Goal: Task Accomplishment & Management: Manage account settings

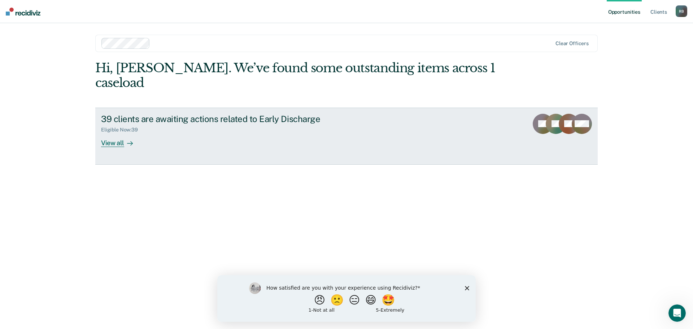
click at [109, 133] on div "View all" at bounding box center [121, 140] width 40 height 14
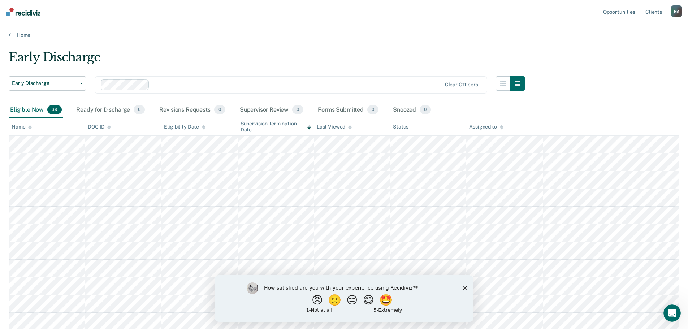
scroll to position [36, 0]
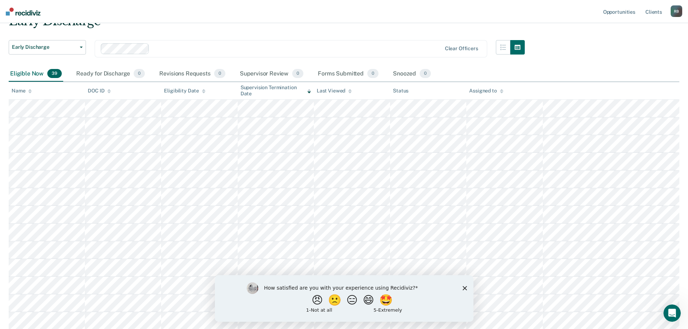
click at [464, 286] on icon "Close survey" at bounding box center [464, 288] width 4 height 4
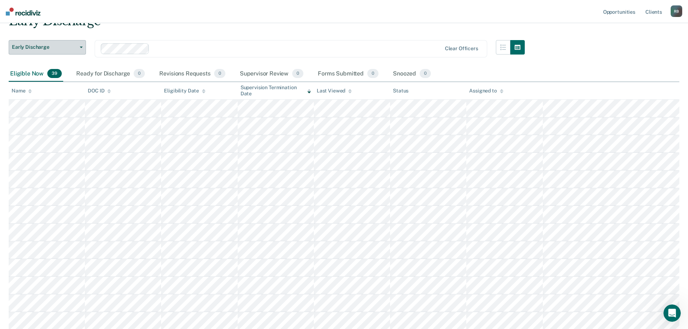
click at [82, 46] on button "Early Discharge" at bounding box center [47, 47] width 77 height 14
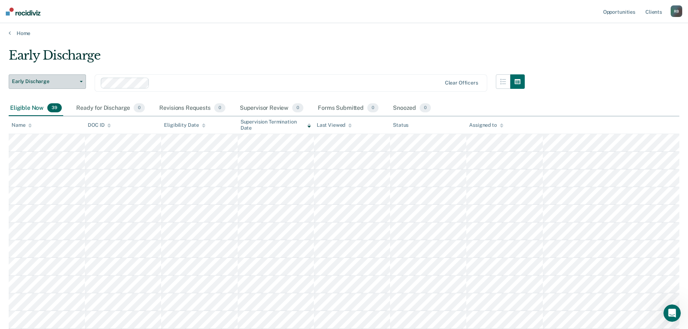
scroll to position [0, 0]
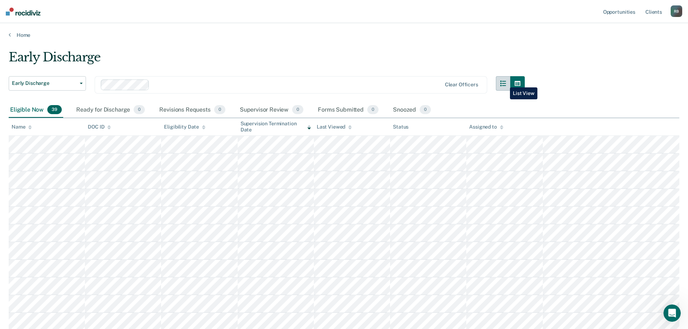
click at [504, 82] on icon "button" at bounding box center [503, 84] width 6 height 6
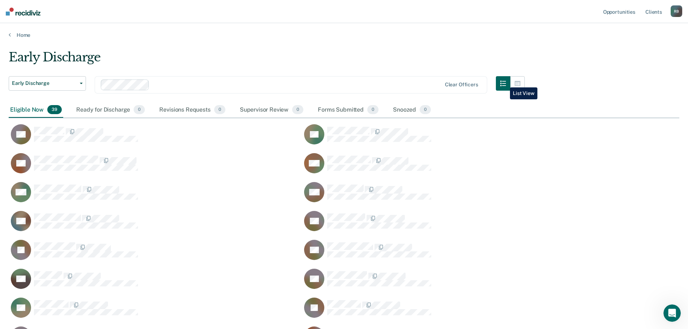
scroll to position [644, 665]
click at [504, 82] on icon "button" at bounding box center [503, 84] width 6 height 6
click at [520, 82] on icon "button" at bounding box center [518, 84] width 6 height 6
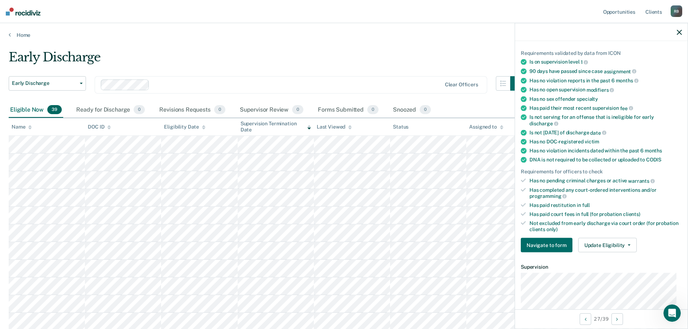
scroll to position [0, 0]
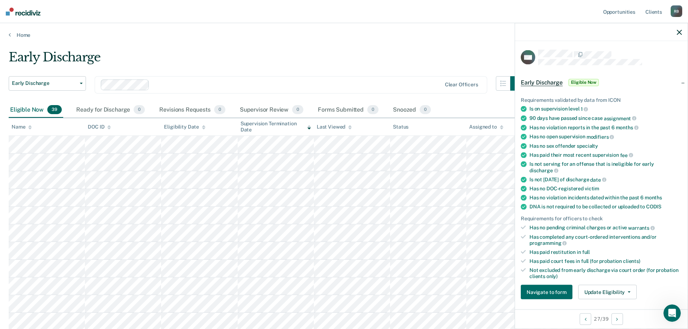
click at [627, 290] on button "Update Eligibility" at bounding box center [607, 292] width 58 height 14
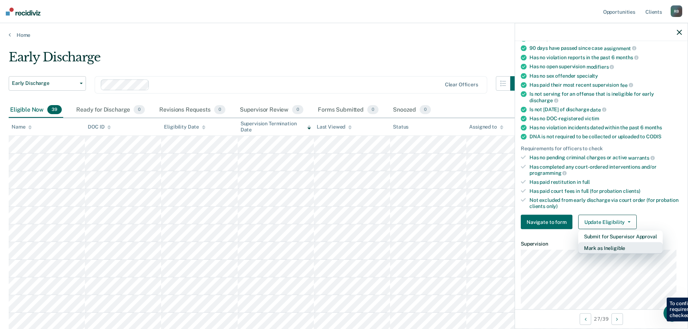
scroll to position [75, 0]
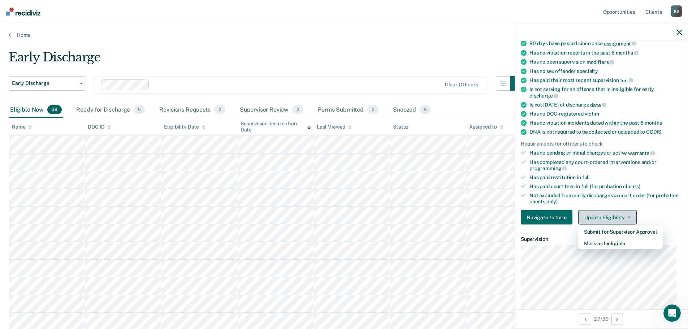
click at [626, 214] on button "Update Eligibility" at bounding box center [607, 217] width 58 height 14
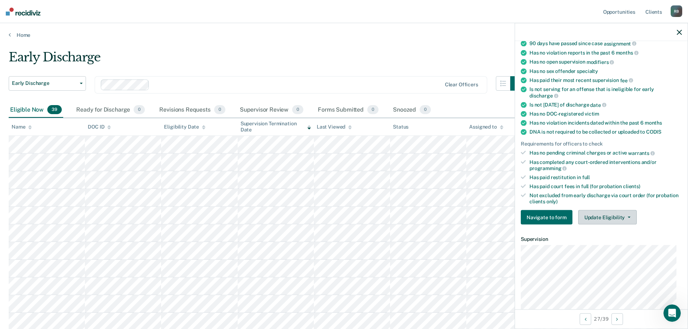
scroll to position [0, 0]
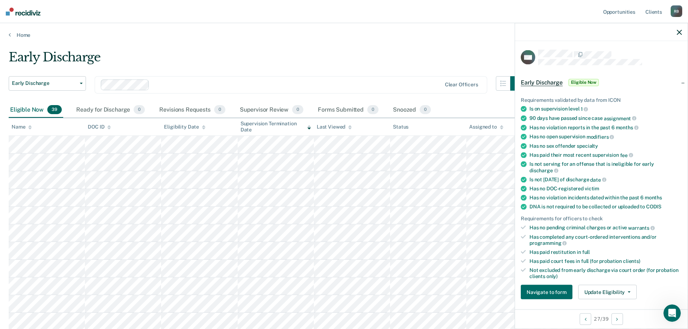
click at [576, 79] on span "Eligible Now" at bounding box center [583, 82] width 31 height 7
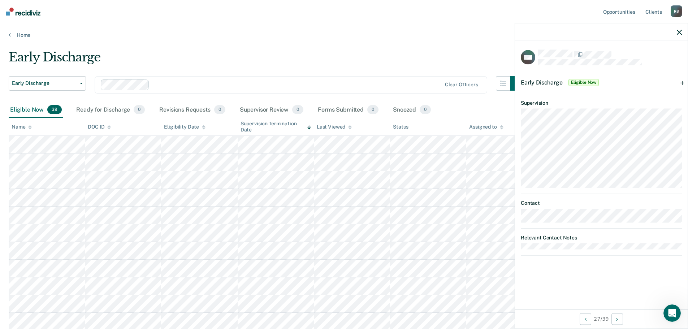
click at [540, 79] on span "Early Discharge" at bounding box center [542, 82] width 42 height 7
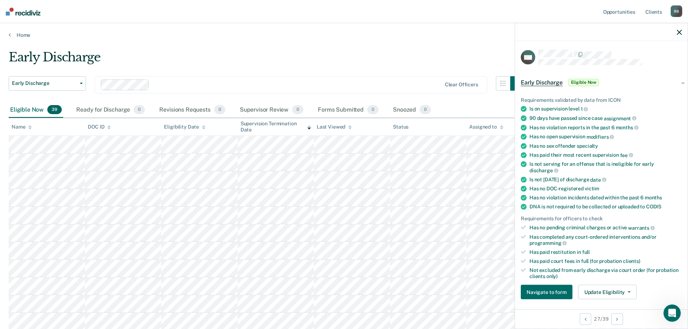
click at [463, 55] on div "Early Discharge" at bounding box center [267, 60] width 516 height 21
click at [681, 32] on icon "button" at bounding box center [679, 32] width 5 height 5
click at [680, 31] on icon "button" at bounding box center [679, 32] width 5 height 5
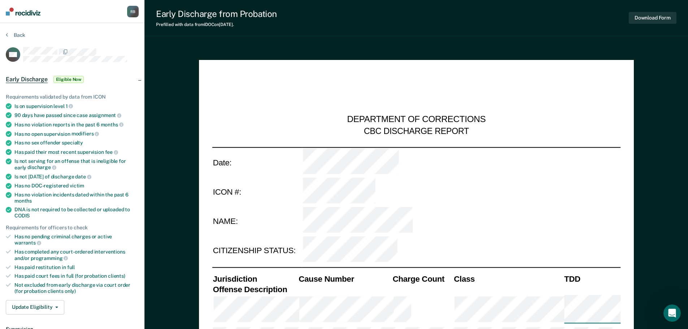
type textarea "x"
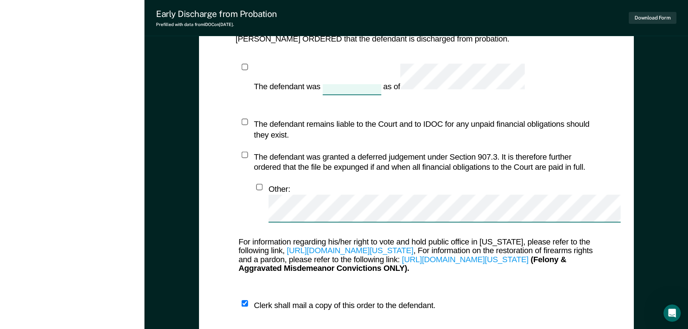
scroll to position [707, 0]
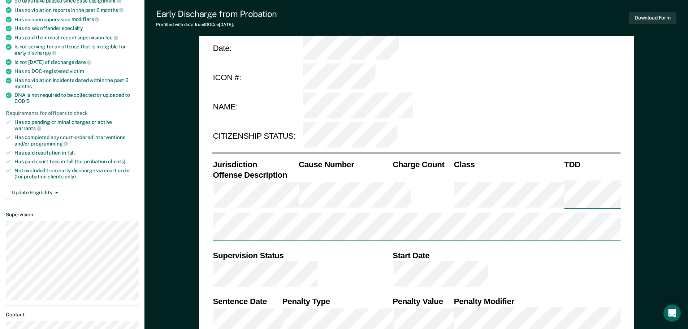
scroll to position [0, 0]
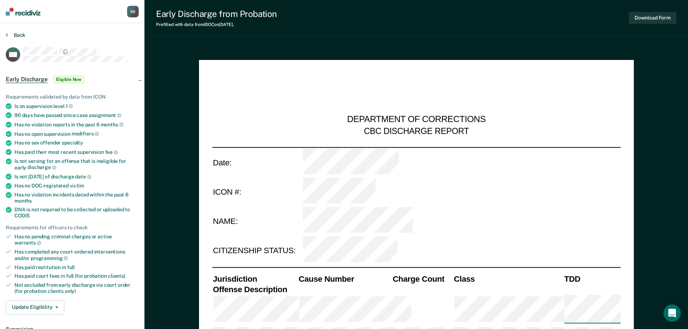
click at [16, 34] on button "Back" at bounding box center [15, 35] width 19 height 6
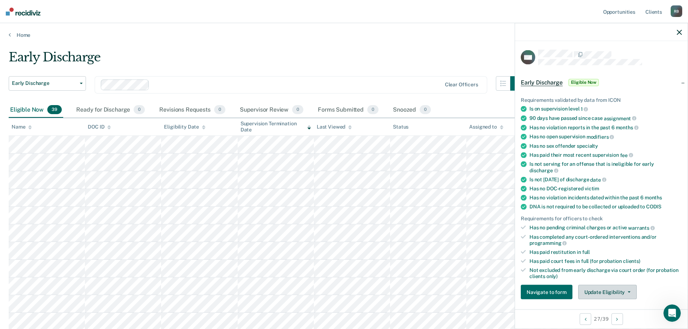
click at [628, 291] on icon "button" at bounding box center [629, 291] width 3 height 1
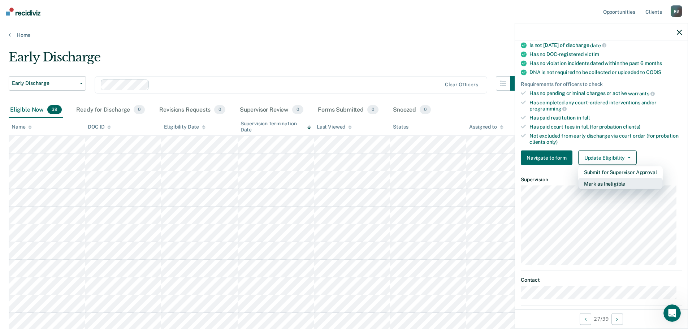
scroll to position [147, 0]
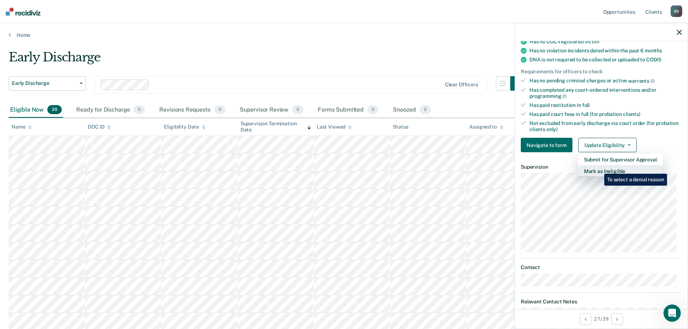
click at [599, 168] on button "Mark as Ineligible" at bounding box center [620, 171] width 84 height 12
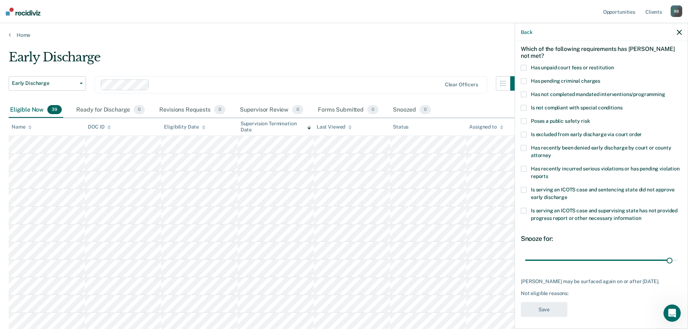
scroll to position [33, 0]
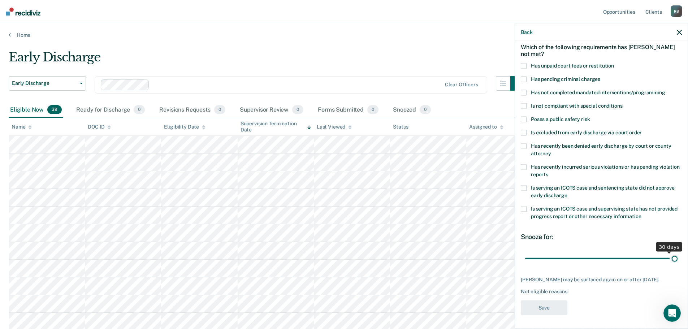
type input "30"
click at [667, 260] on input "range" at bounding box center [601, 258] width 152 height 13
click at [666, 310] on div "Open Intercom Messenger" at bounding box center [671, 312] width 24 height 24
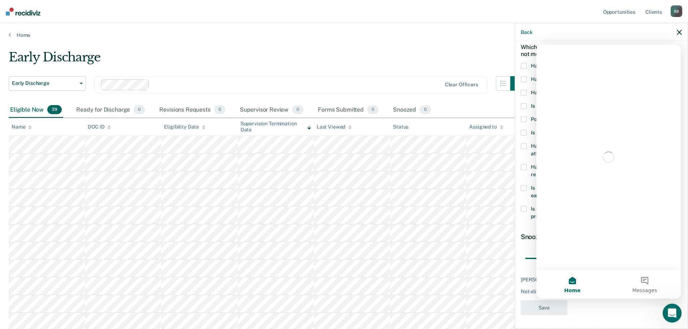
scroll to position [0, 0]
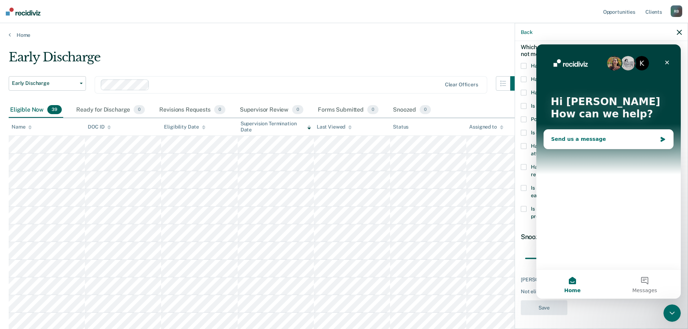
click at [560, 140] on div "Send us a message" at bounding box center [604, 139] width 106 height 8
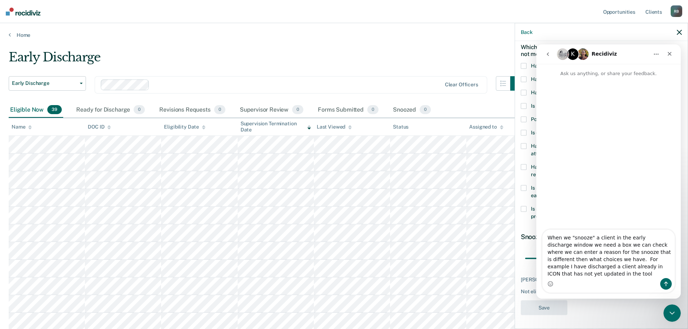
type textarea "When we "snooze" a client in the early discharge window we need a box we can ch…"
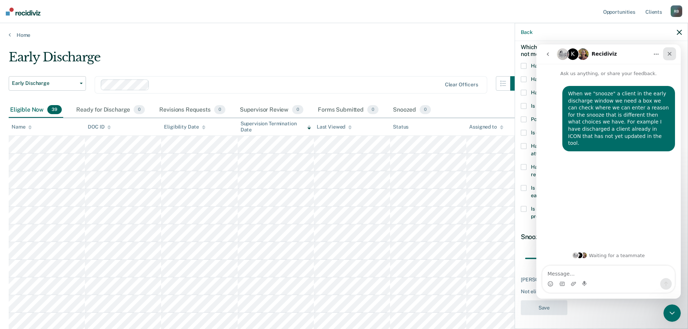
click at [670, 52] on icon "Close" at bounding box center [670, 54] width 6 height 6
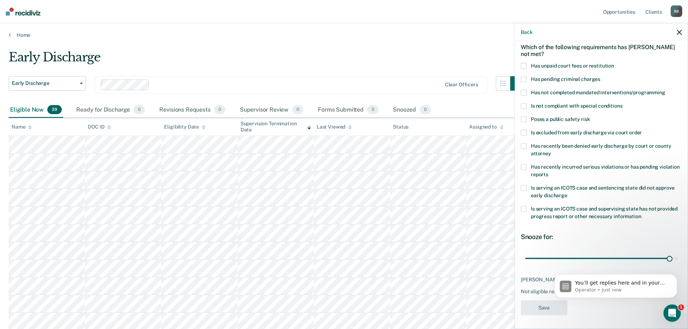
click at [524, 65] on span at bounding box center [524, 66] width 6 height 6
click at [614, 63] on input "Has unpaid court fees or restitution" at bounding box center [614, 63] width 0 height 0
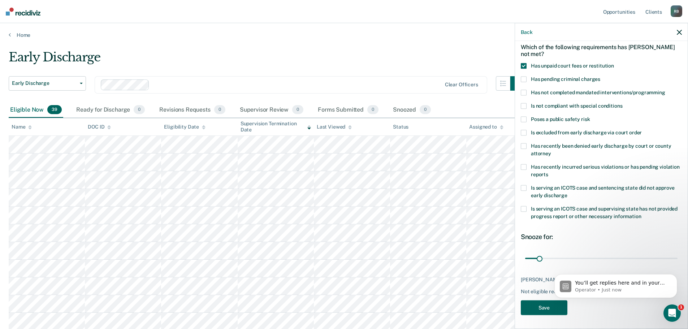
click at [543, 305] on button "Save" at bounding box center [544, 307] width 47 height 15
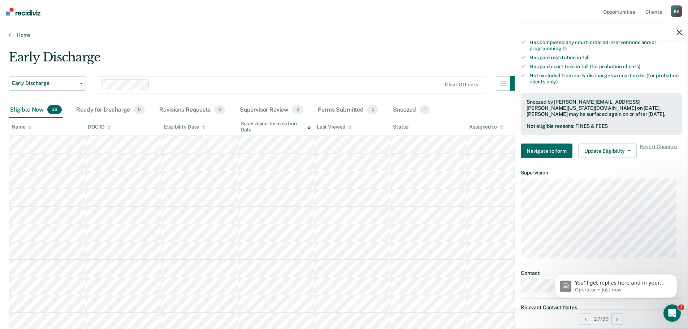
scroll to position [214, 0]
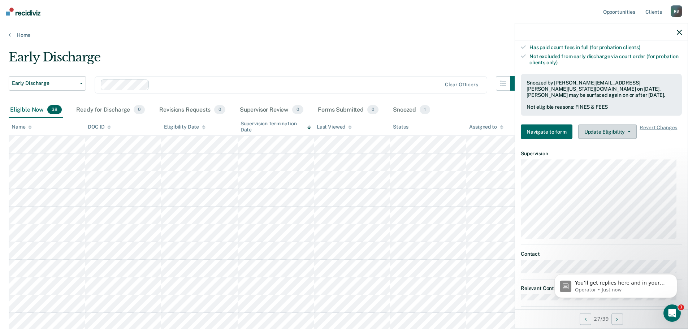
click at [626, 129] on button "Update Eligibility" at bounding box center [607, 132] width 58 height 14
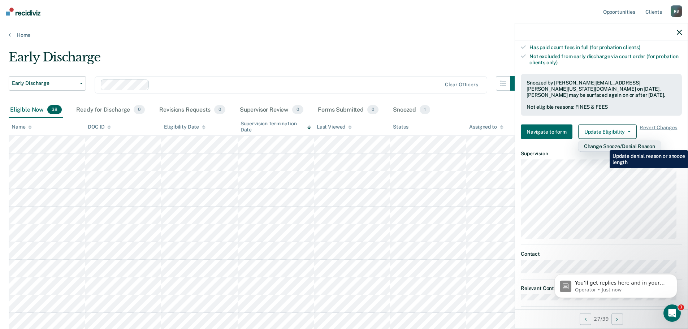
click at [604, 145] on button "Change Snooze/Denial Reason" at bounding box center [619, 146] width 83 height 12
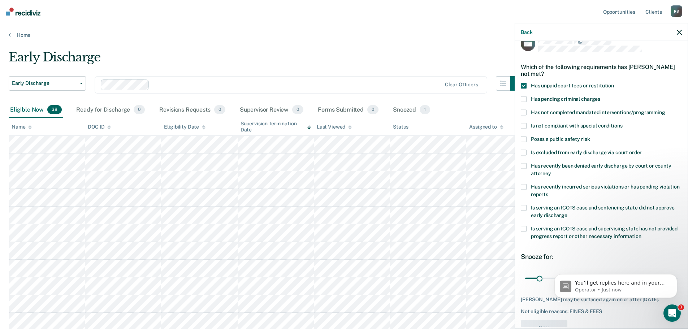
scroll to position [0, 0]
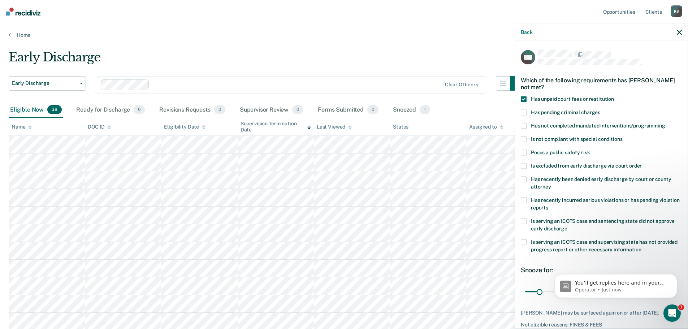
click at [680, 31] on icon "button" at bounding box center [679, 32] width 5 height 5
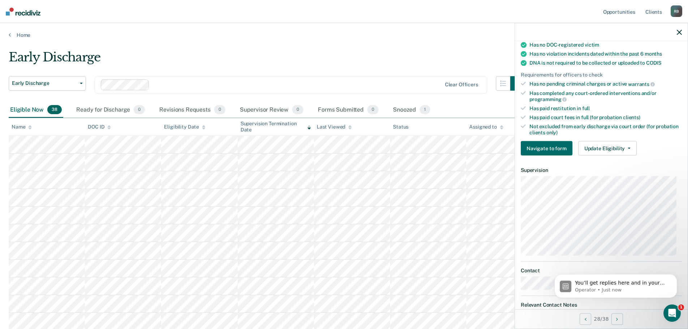
scroll to position [144, 0]
click at [626, 146] on button "Update Eligibility" at bounding box center [607, 147] width 58 height 14
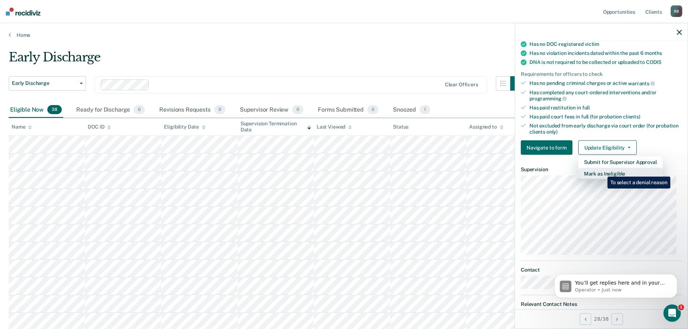
click at [602, 171] on button "Mark as Ineligible" at bounding box center [620, 174] width 84 height 12
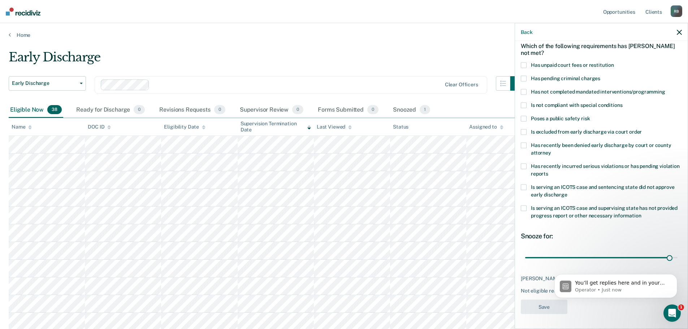
scroll to position [39, 0]
click at [525, 62] on span at bounding box center [524, 65] width 6 height 6
click at [614, 62] on input "Has unpaid court fees or restitution" at bounding box center [614, 62] width 0 height 0
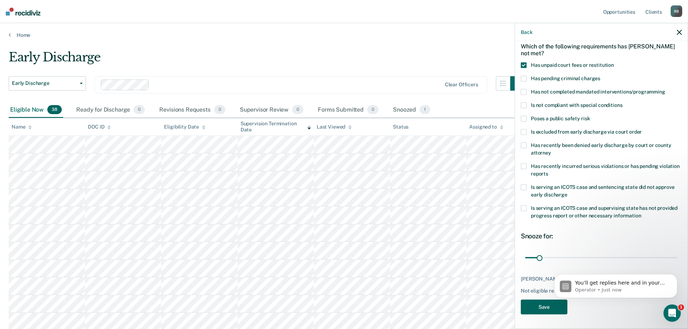
click at [540, 304] on button "Save" at bounding box center [544, 306] width 47 height 15
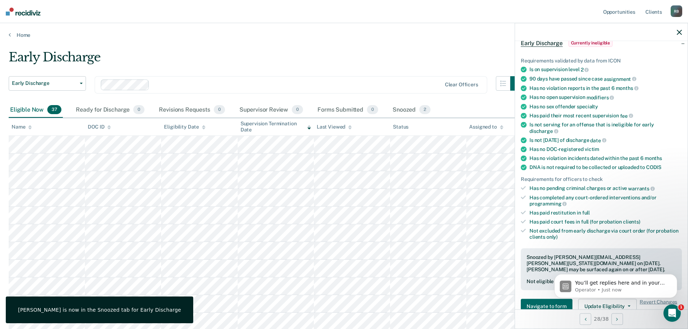
click at [679, 31] on icon "button" at bounding box center [679, 32] width 5 height 5
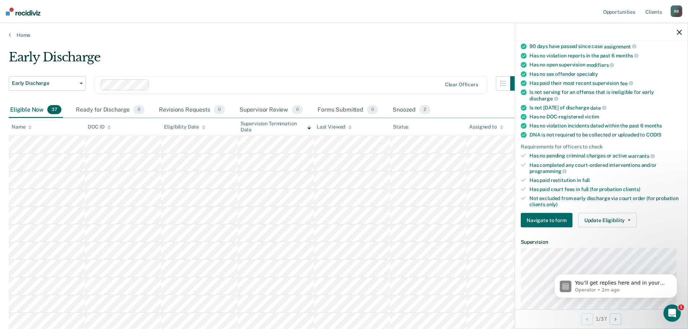
scroll to position [72, 0]
click at [627, 218] on button "Update Eligibility" at bounding box center [607, 220] width 58 height 14
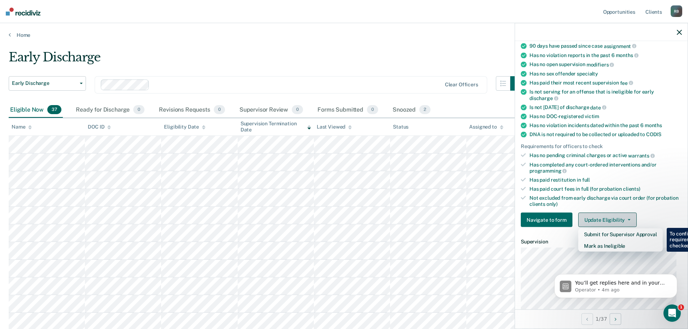
click at [627, 218] on button "Update Eligibility" at bounding box center [607, 220] width 58 height 14
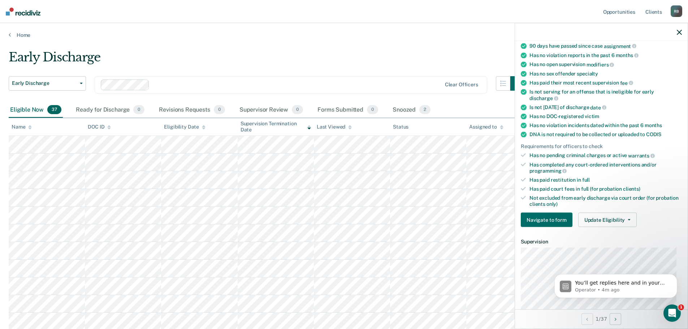
click at [682, 33] on div at bounding box center [601, 32] width 173 height 18
click at [678, 32] on icon "button" at bounding box center [679, 32] width 5 height 5
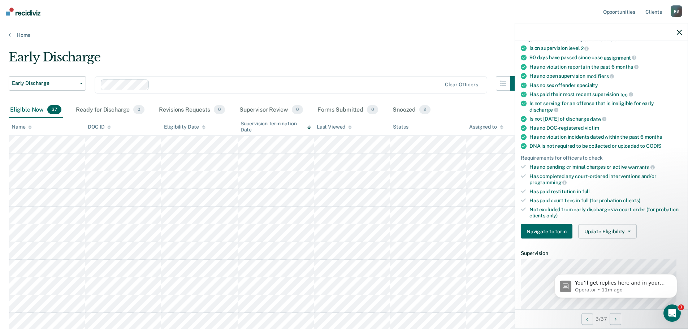
scroll to position [171, 0]
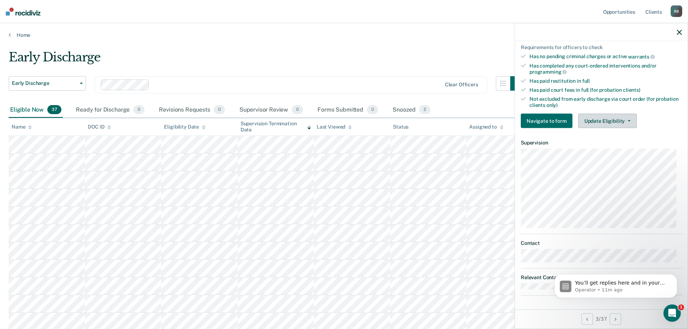
click at [606, 120] on button "Update Eligibility" at bounding box center [607, 121] width 58 height 14
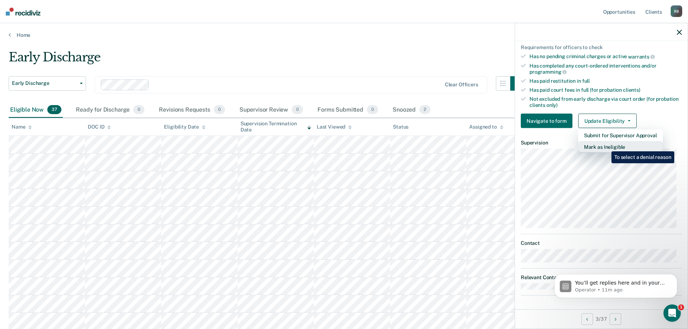
click at [606, 146] on button "Mark as Ineligible" at bounding box center [620, 147] width 84 height 12
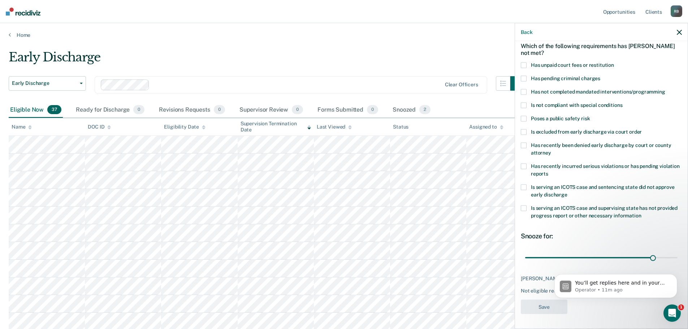
scroll to position [39, 0]
click at [524, 102] on span at bounding box center [524, 105] width 6 height 6
click at [622, 102] on input "Is not compliant with special conditions" at bounding box center [622, 102] width 0 height 0
click at [543, 303] on button "Save" at bounding box center [544, 306] width 47 height 15
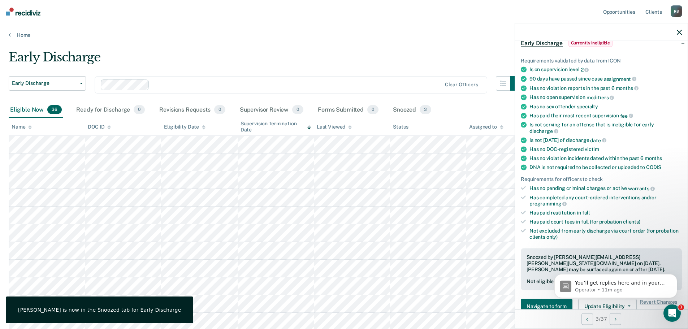
click at [679, 33] on icon "button" at bounding box center [679, 32] width 5 height 5
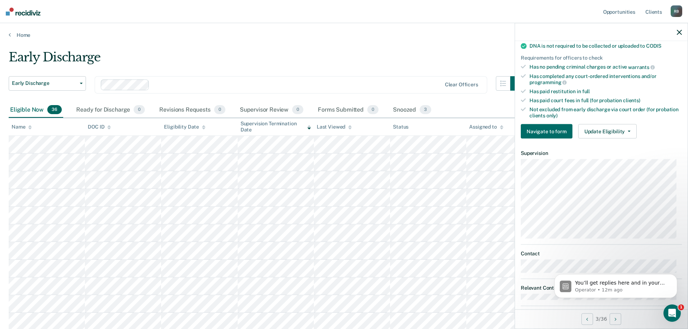
scroll to position [171, 0]
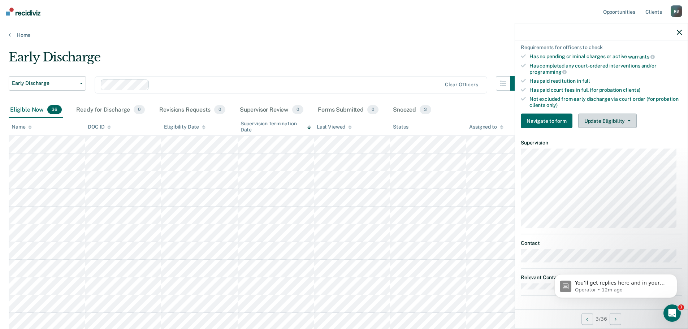
click at [606, 122] on button "Update Eligibility" at bounding box center [607, 121] width 58 height 14
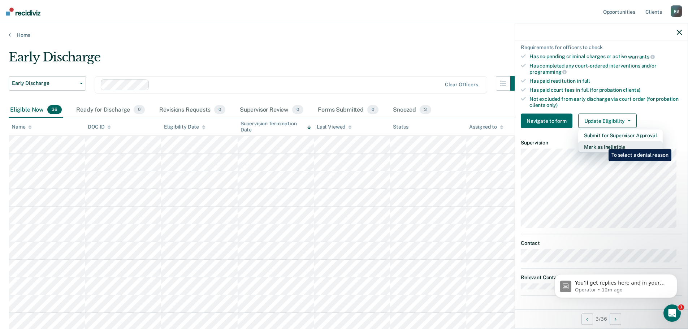
click at [603, 144] on button "Mark as Ineligible" at bounding box center [620, 147] width 84 height 12
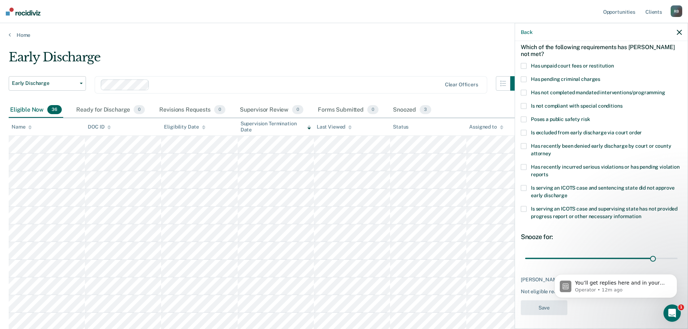
click at [524, 105] on span at bounding box center [524, 106] width 6 height 6
click at [622, 103] on input "Is not compliant with special conditions" at bounding box center [622, 103] width 0 height 0
click at [542, 305] on button "Save" at bounding box center [544, 307] width 47 height 15
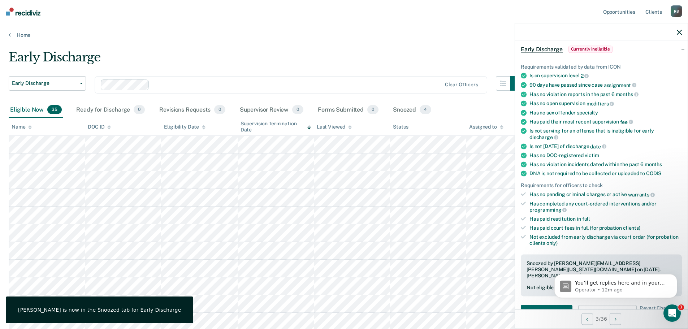
click at [676, 31] on div at bounding box center [601, 32] width 173 height 18
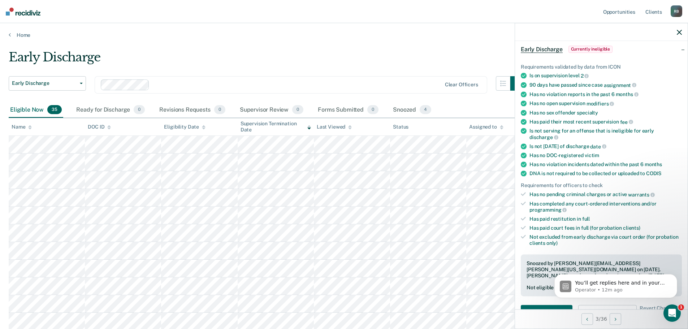
click at [678, 31] on icon "button" at bounding box center [679, 32] width 5 height 5
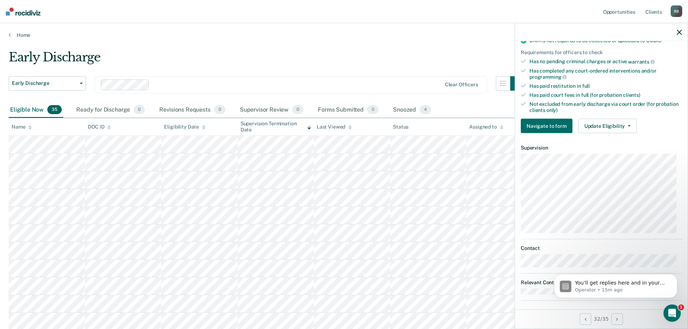
scroll to position [171, 0]
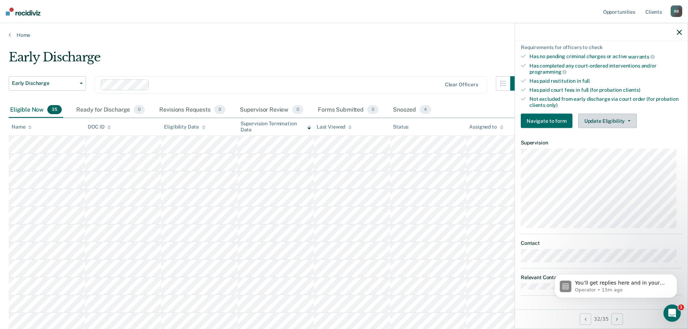
click at [605, 119] on button "Update Eligibility" at bounding box center [607, 121] width 58 height 14
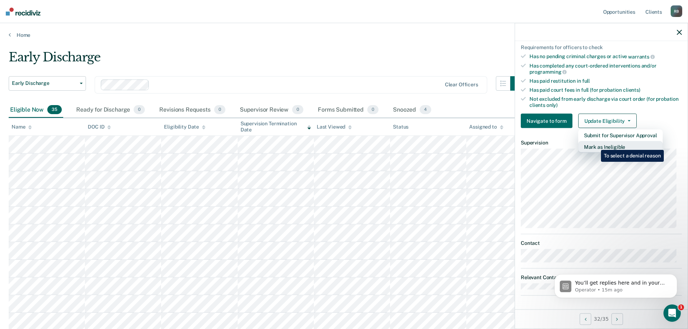
click at [595, 144] on button "Mark as Ineligible" at bounding box center [620, 147] width 84 height 12
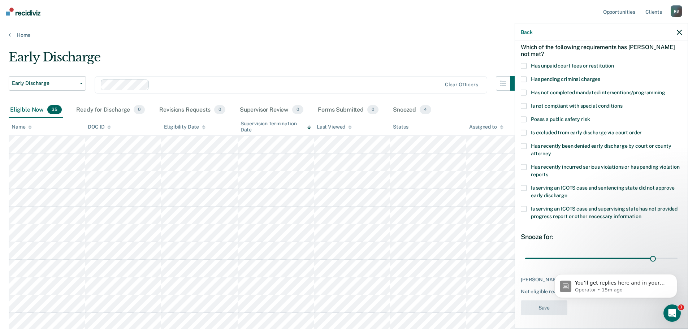
click at [523, 65] on span at bounding box center [524, 66] width 6 height 6
click at [614, 63] on input "Has unpaid court fees or restitution" at bounding box center [614, 63] width 0 height 0
click at [543, 307] on button "Save" at bounding box center [544, 307] width 47 height 15
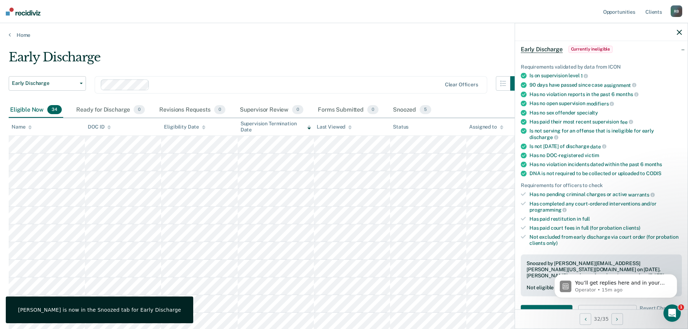
click at [678, 32] on icon "button" at bounding box center [679, 32] width 5 height 5
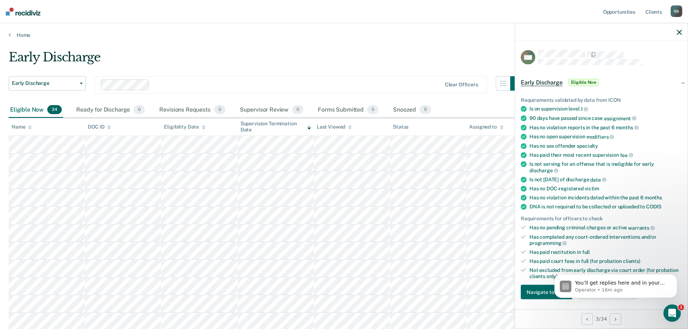
click at [680, 31] on icon "button" at bounding box center [679, 32] width 5 height 5
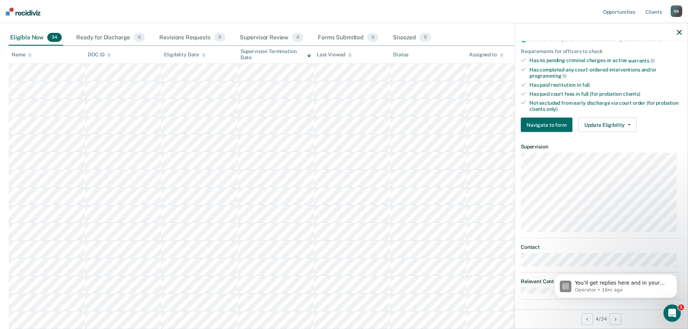
scroll to position [171, 0]
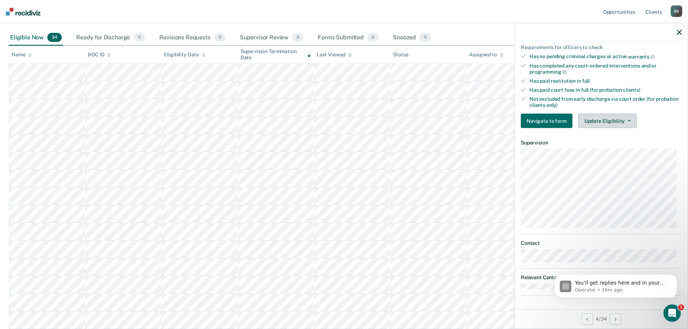
click at [604, 120] on button "Update Eligibility" at bounding box center [607, 121] width 58 height 14
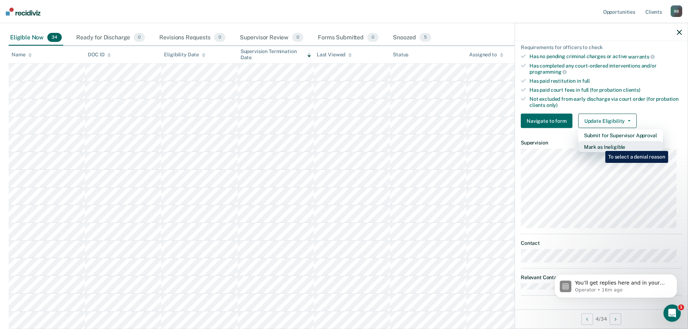
click at [600, 146] on button "Mark as Ineligible" at bounding box center [620, 147] width 84 height 12
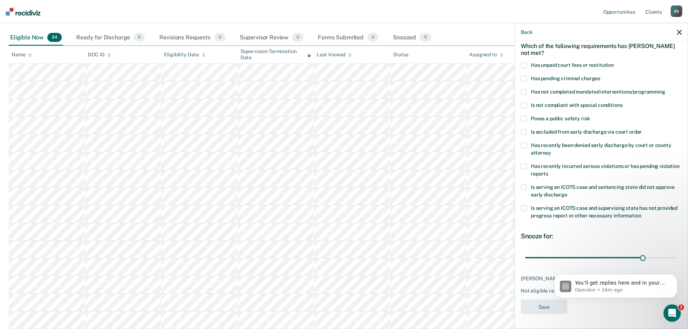
scroll to position [33, 0]
click at [524, 66] on span at bounding box center [524, 66] width 6 height 6
click at [614, 63] on input "Has unpaid court fees or restitution" at bounding box center [614, 63] width 0 height 0
click at [525, 92] on span at bounding box center [524, 93] width 6 height 6
click at [665, 90] on input "Has not completed mandated interventions/programming" at bounding box center [665, 90] width 0 height 0
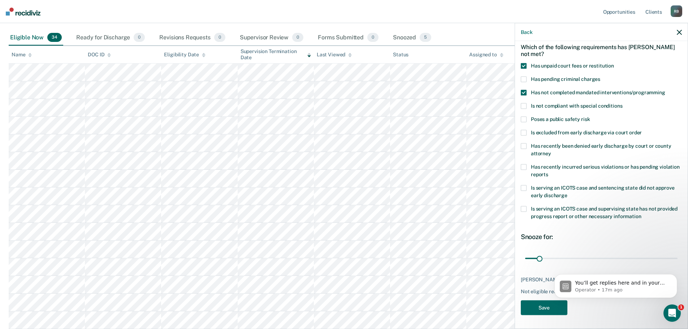
click at [525, 105] on span at bounding box center [524, 106] width 6 height 6
click at [622, 103] on input "Is not compliant with special conditions" at bounding box center [622, 103] width 0 height 0
click at [544, 306] on html "You’ll get replies here and in your email: ✉️ [PERSON_NAME][EMAIL_ADDRESS][PERS…" at bounding box center [615, 284] width 144 height 51
click at [540, 305] on button "Save" at bounding box center [544, 307] width 47 height 15
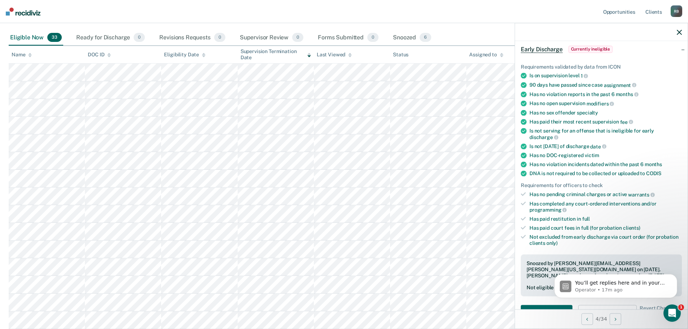
click at [682, 32] on div at bounding box center [601, 32] width 173 height 18
click at [680, 30] on icon "button" at bounding box center [679, 32] width 5 height 5
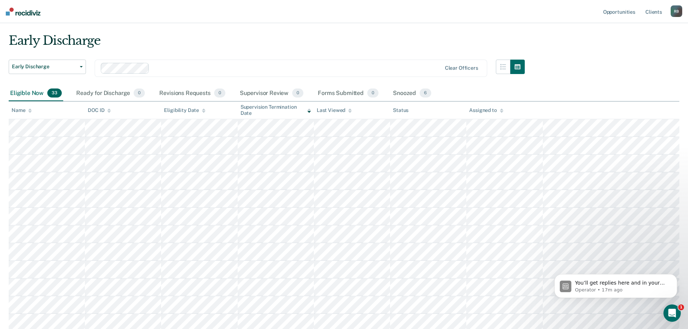
scroll to position [36, 0]
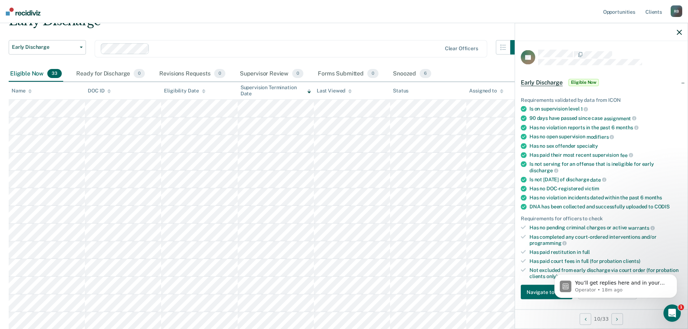
click at [677, 31] on icon "button" at bounding box center [679, 32] width 5 height 5
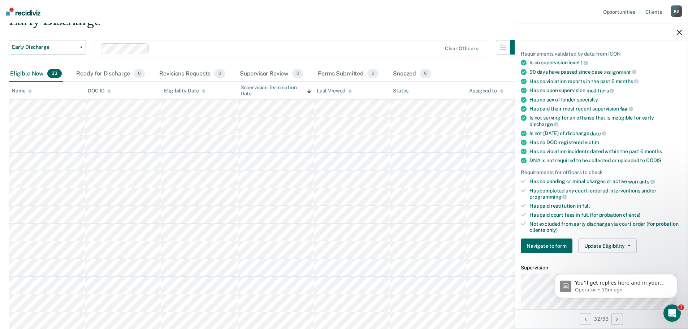
scroll to position [171, 0]
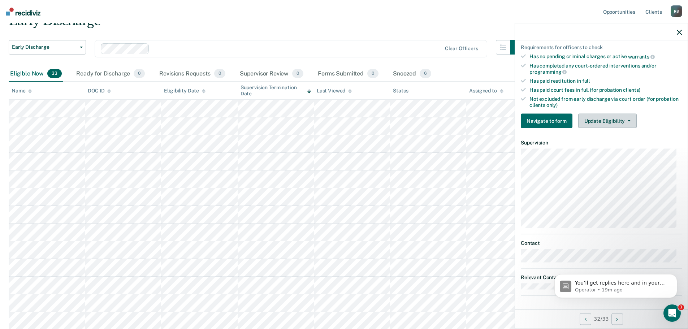
click at [596, 120] on button "Update Eligibility" at bounding box center [607, 121] width 58 height 14
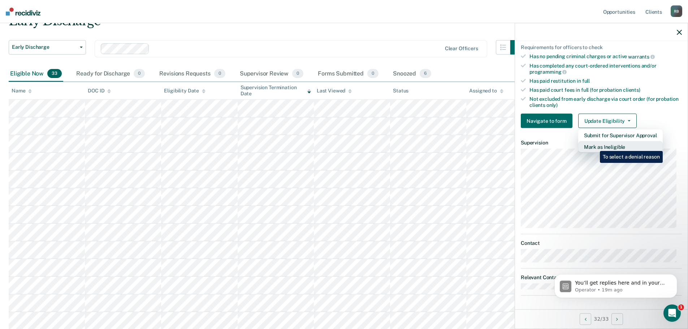
click at [594, 146] on button "Mark as Ineligible" at bounding box center [620, 147] width 84 height 12
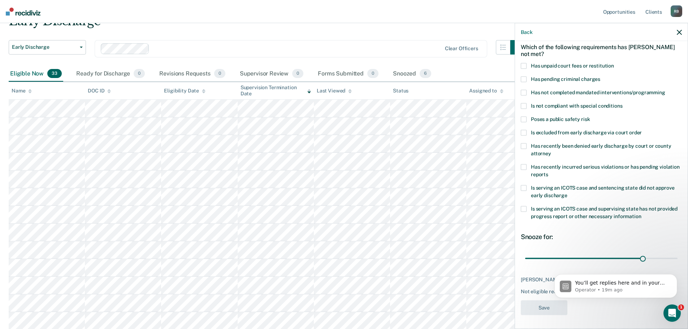
click at [523, 64] on span at bounding box center [524, 66] width 6 height 6
click at [614, 63] on input "Has unpaid court fees or restitution" at bounding box center [614, 63] width 0 height 0
click at [541, 305] on button "Save" at bounding box center [544, 307] width 47 height 15
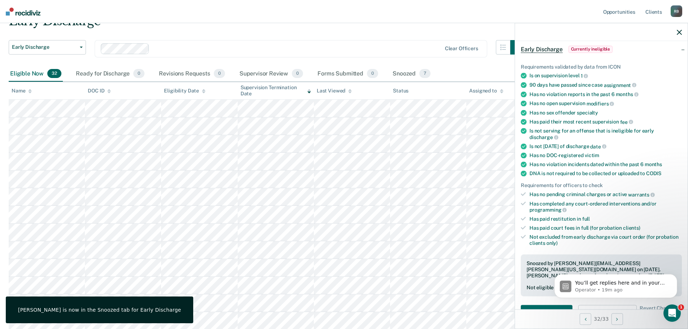
click at [680, 32] on icon "button" at bounding box center [679, 32] width 5 height 5
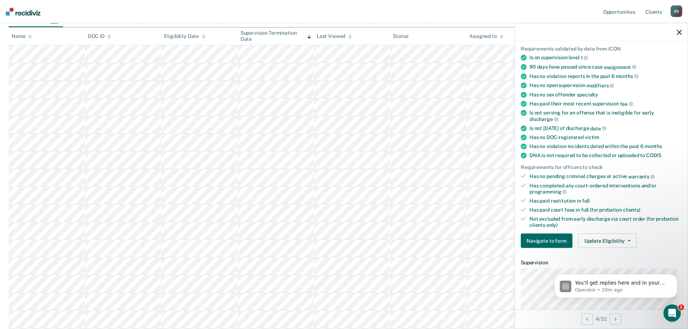
scroll to position [171, 0]
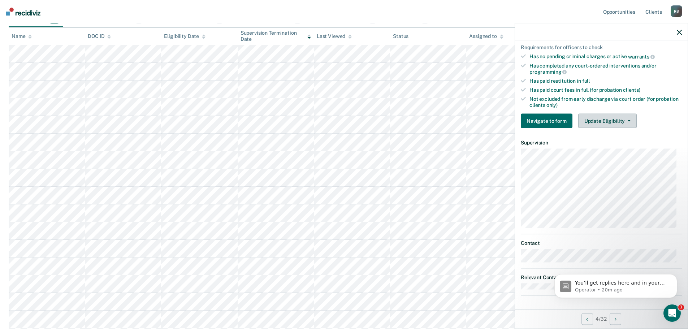
click at [606, 120] on button "Update Eligibility" at bounding box center [607, 121] width 58 height 14
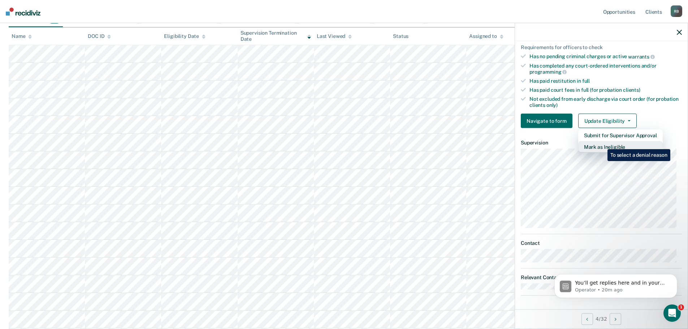
click at [602, 144] on button "Mark as Ineligible" at bounding box center [620, 147] width 84 height 12
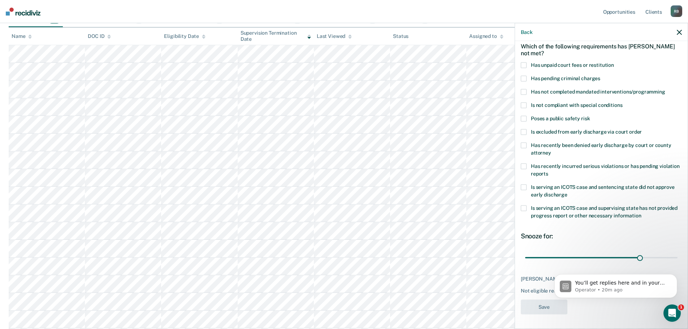
click at [524, 62] on span at bounding box center [524, 65] width 6 height 6
click at [614, 62] on input "Has unpaid court fees or restitution" at bounding box center [614, 62] width 0 height 0
click at [546, 305] on button "Save" at bounding box center [544, 306] width 47 height 15
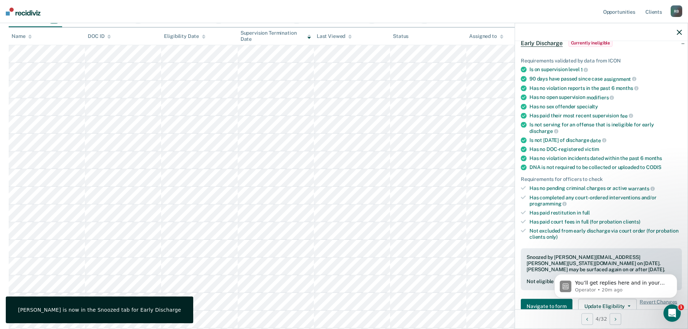
click at [678, 30] on icon "button" at bounding box center [679, 32] width 5 height 5
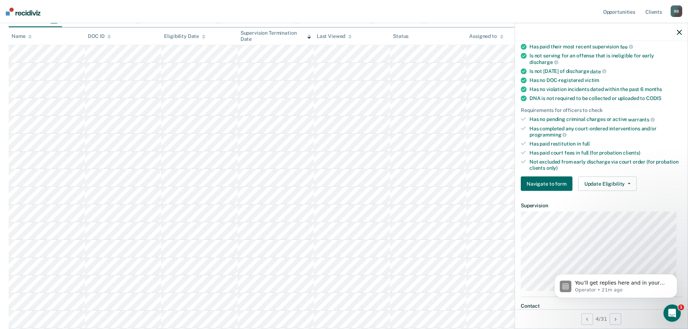
scroll to position [0, 0]
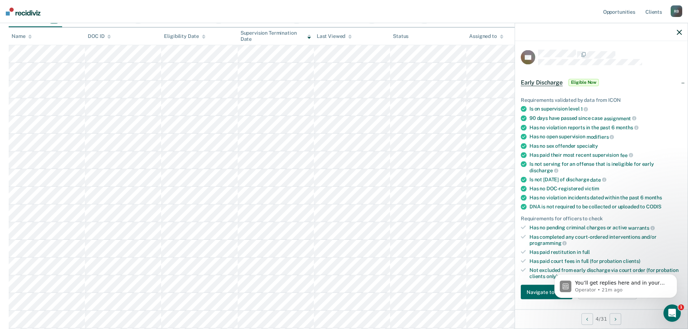
click at [680, 31] on icon "button" at bounding box center [679, 32] width 5 height 5
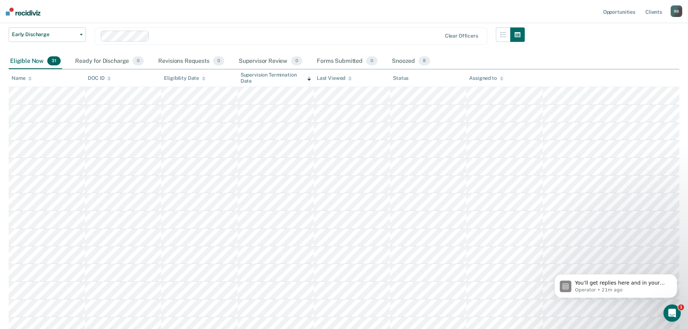
scroll to position [72, 0]
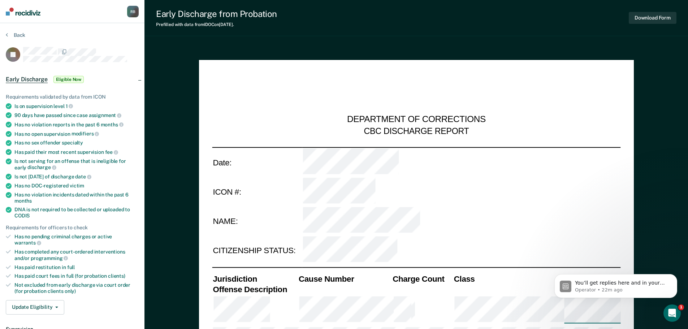
type textarea "x"
click at [19, 34] on button "Back" at bounding box center [15, 35] width 19 height 6
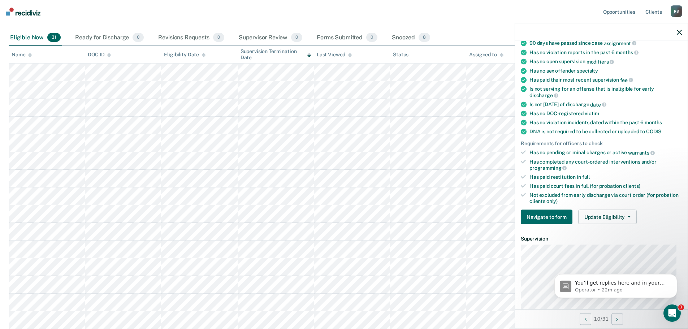
scroll to position [108, 0]
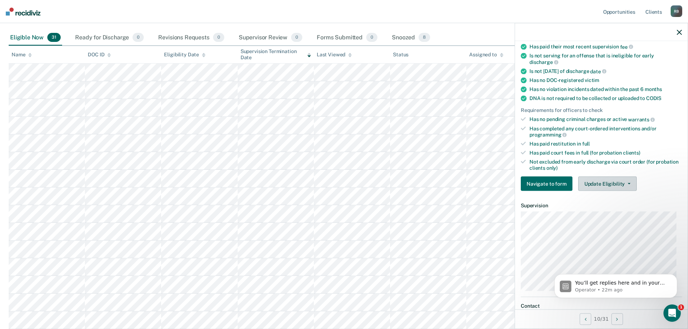
click at [605, 183] on button "Update Eligibility" at bounding box center [607, 184] width 58 height 14
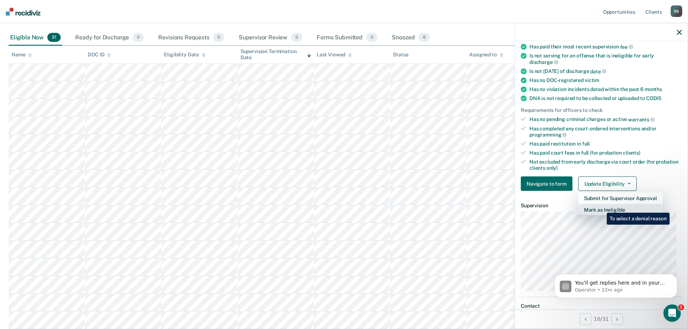
click at [601, 207] on button "Mark as Ineligible" at bounding box center [620, 210] width 84 height 12
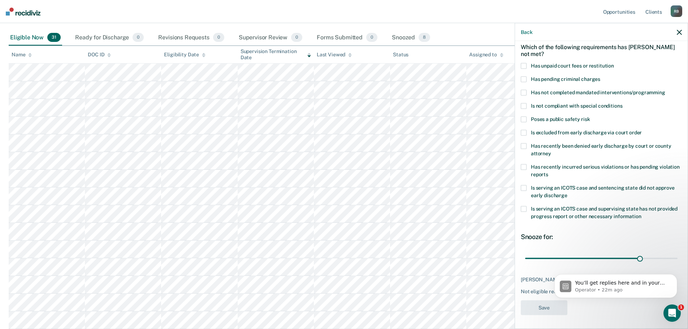
click at [525, 66] on span at bounding box center [524, 66] width 6 height 6
click at [614, 63] on input "Has unpaid court fees or restitution" at bounding box center [614, 63] width 0 height 0
click at [523, 90] on span at bounding box center [524, 93] width 6 height 6
click at [665, 90] on input "Has not completed mandated interventions/programming" at bounding box center [665, 90] width 0 height 0
click at [523, 90] on span at bounding box center [524, 93] width 6 height 6
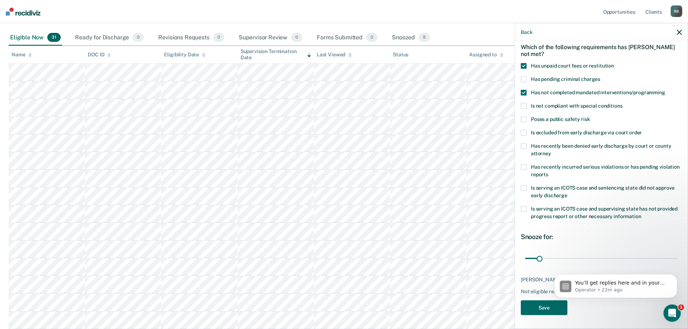
click at [665, 90] on input "Has not completed mandated interventions/programming" at bounding box center [665, 90] width 0 height 0
click at [525, 105] on span at bounding box center [524, 106] width 6 height 6
click at [622, 103] on input "Is not compliant with special conditions" at bounding box center [622, 103] width 0 height 0
click at [678, 32] on icon "button" at bounding box center [679, 32] width 5 height 5
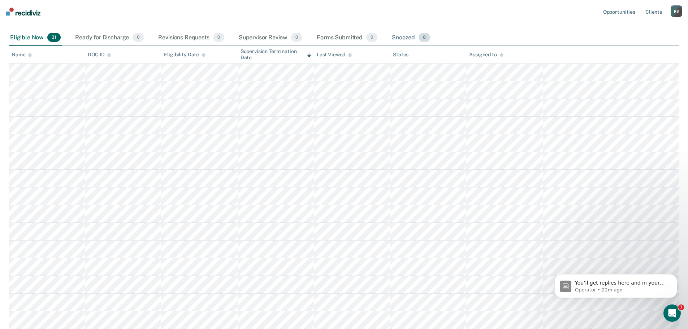
click at [402, 35] on div "Snoozed 8" at bounding box center [410, 38] width 41 height 16
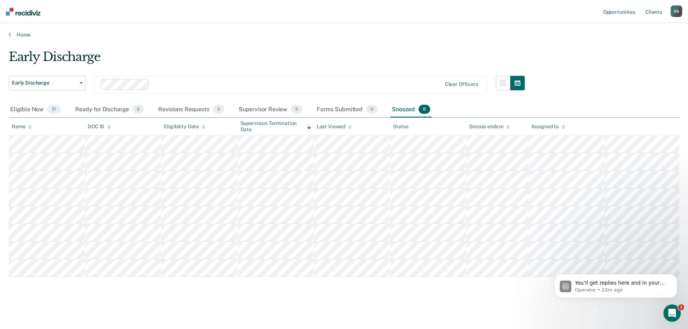
scroll to position [0, 0]
click at [602, 283] on p "You’ll get replies here and in your email: ✉️ [PERSON_NAME][EMAIL_ADDRESS][PERS…" at bounding box center [621, 282] width 93 height 7
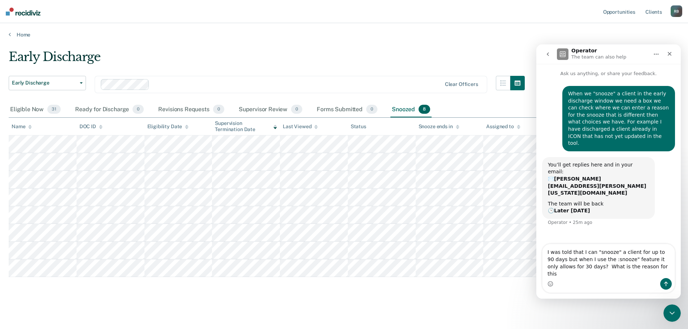
type textarea "I was told that I can "snooze" a client for up to 90 days but when I use the :s…"
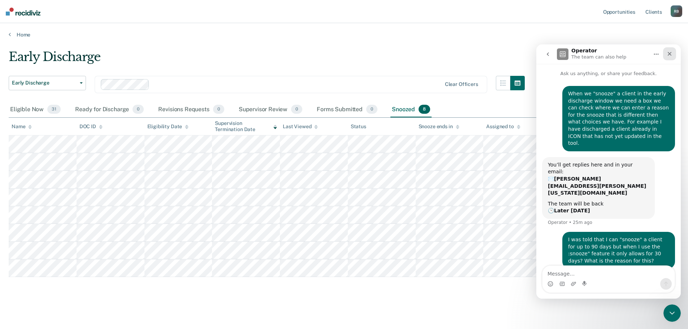
click at [671, 53] on icon "Close" at bounding box center [670, 54] width 6 height 6
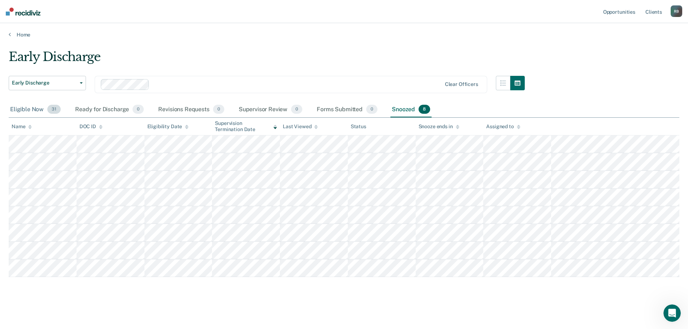
click at [30, 107] on div "Eligible Now 31" at bounding box center [35, 110] width 53 height 16
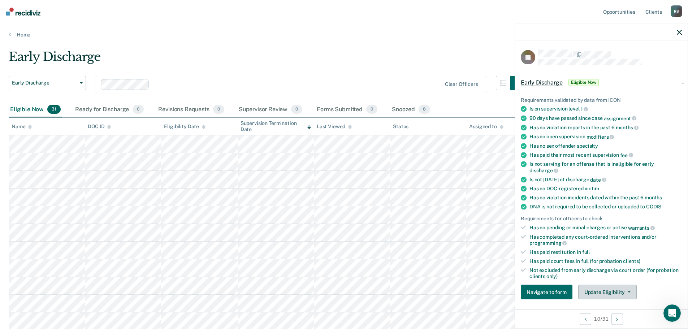
click at [626, 290] on button "Update Eligibility" at bounding box center [607, 292] width 58 height 14
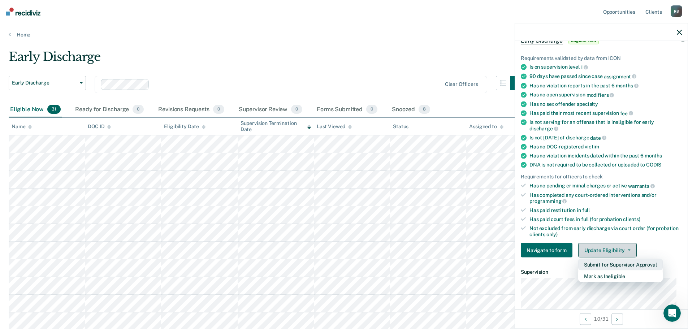
scroll to position [111, 0]
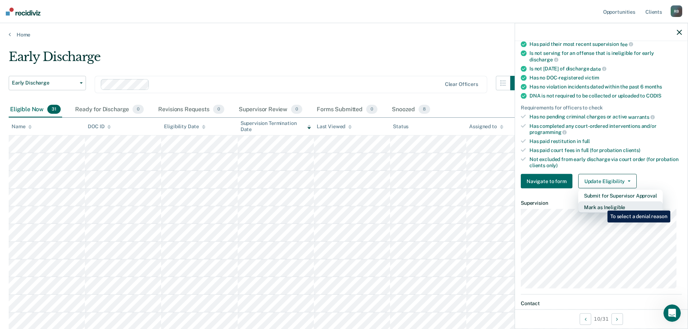
click at [602, 205] on button "Mark as Ineligible" at bounding box center [620, 207] width 84 height 12
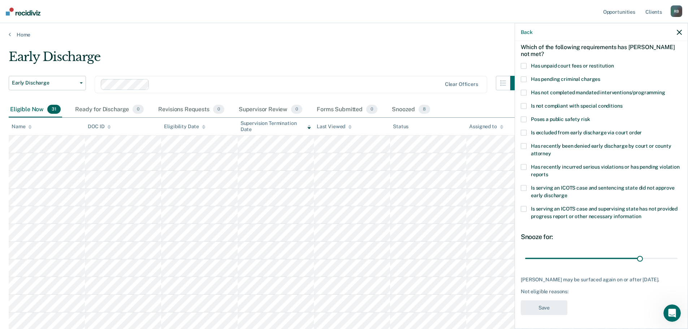
click at [524, 105] on span at bounding box center [524, 106] width 6 height 6
click at [622, 103] on input "Is not compliant with special conditions" at bounding box center [622, 103] width 0 height 0
click at [551, 305] on button "Save" at bounding box center [544, 307] width 47 height 15
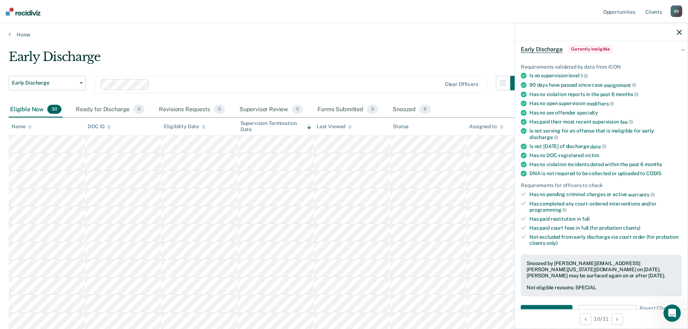
click at [680, 32] on icon "button" at bounding box center [679, 32] width 5 height 5
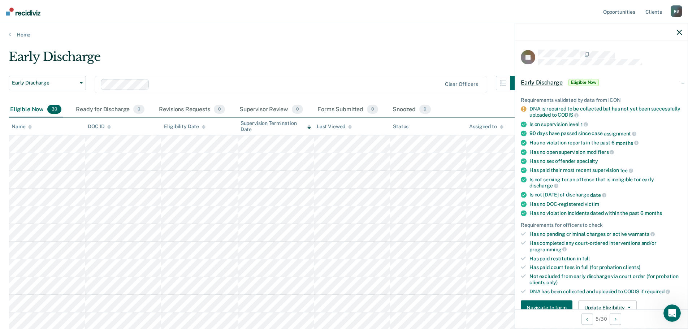
click at [680, 31] on icon "button" at bounding box center [679, 32] width 5 height 5
